Goal: Find specific page/section: Find specific page/section

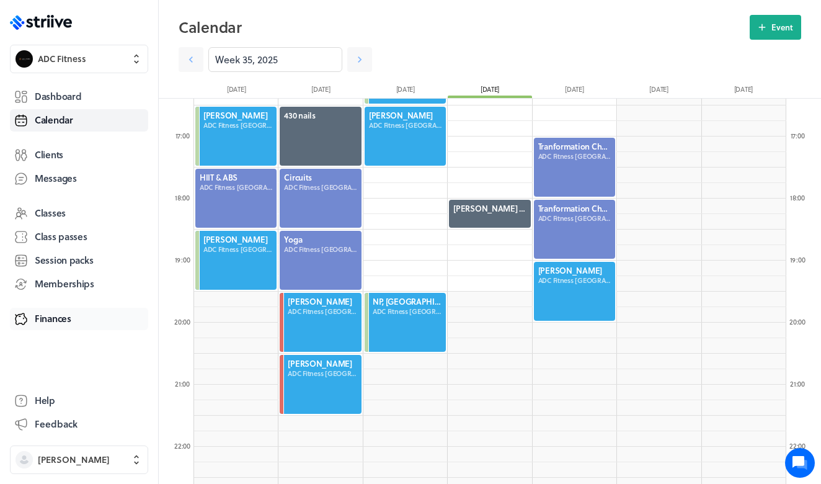
scroll to position [1488, 592]
click at [81, 151] on link "Clients" at bounding box center [79, 155] width 138 height 22
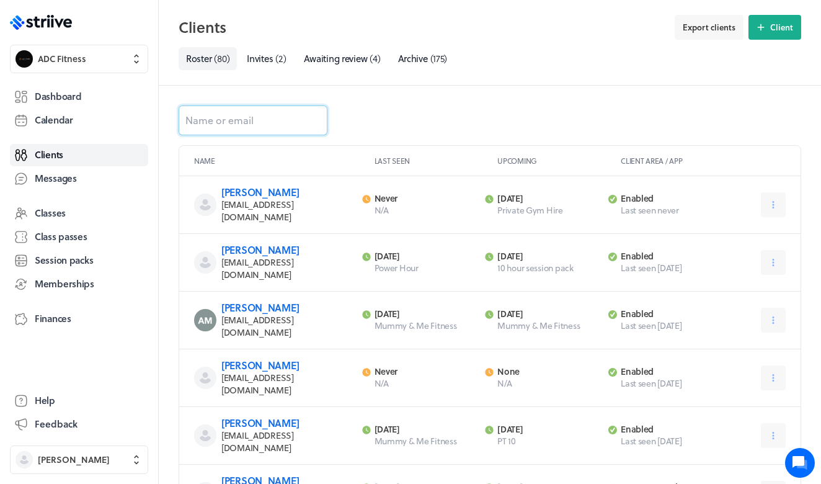
click at [228, 109] on input at bounding box center [253, 120] width 149 height 30
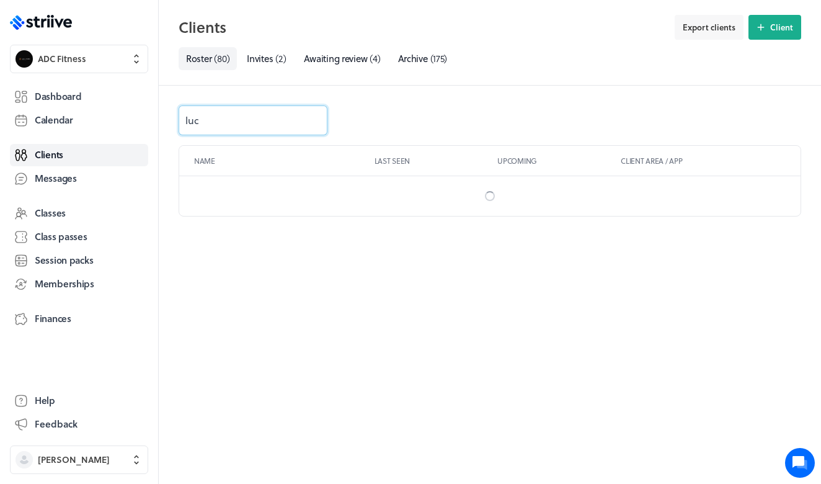
type input "[PERSON_NAME]"
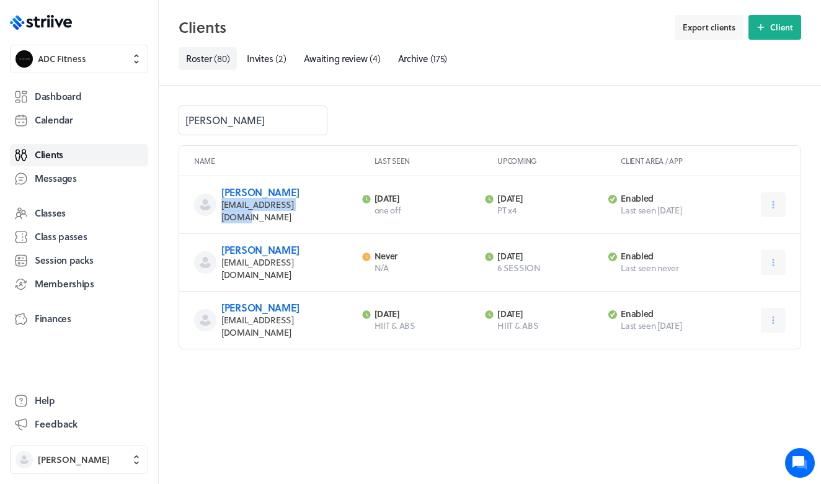
drag, startPoint x: 308, startPoint y: 209, endPoint x: 219, endPoint y: 204, distance: 88.8
click at [220, 205] on div "[PERSON_NAME] [EMAIL_ADDRESS][DOMAIN_NAME] Last activity [DATE] one off Next ac…" at bounding box center [489, 205] width 621 height 58
copy span "[EMAIL_ADDRESS][DOMAIN_NAME]"
click at [55, 27] on icon ".st0{fill:#006BFF;} .st1{fill:#0A121C;} .st2{fill:url(#SVGID_1_);} .st3{fill:ur…" at bounding box center [41, 22] width 62 height 15
